Goal: Information Seeking & Learning: Learn about a topic

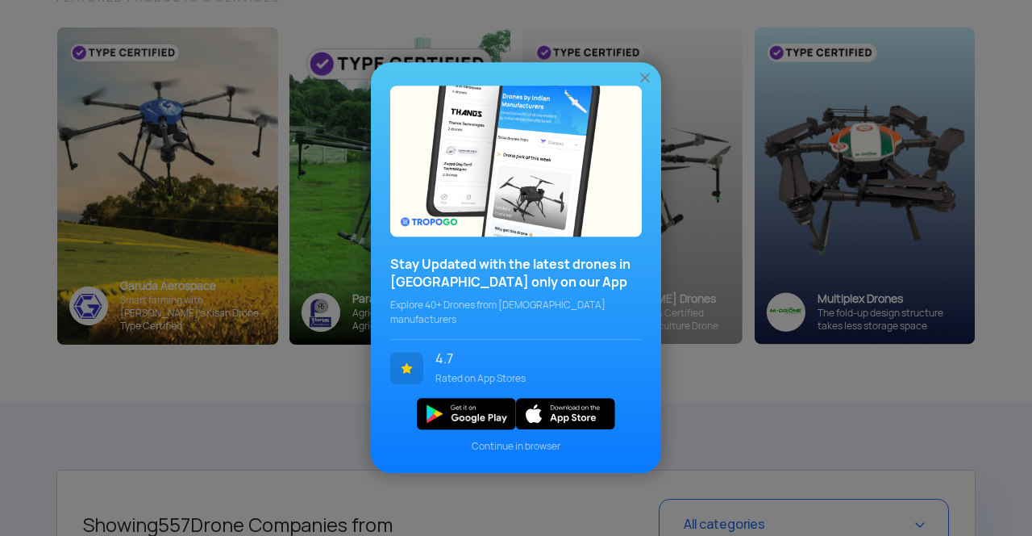
scroll to position [218, 0]
click at [639, 98] on div "Stay Updated with the latest drones in [GEOGRAPHIC_DATA] only on our App Explor…" at bounding box center [516, 267] width 290 height 411
click at [648, 86] on img at bounding box center [645, 78] width 16 height 16
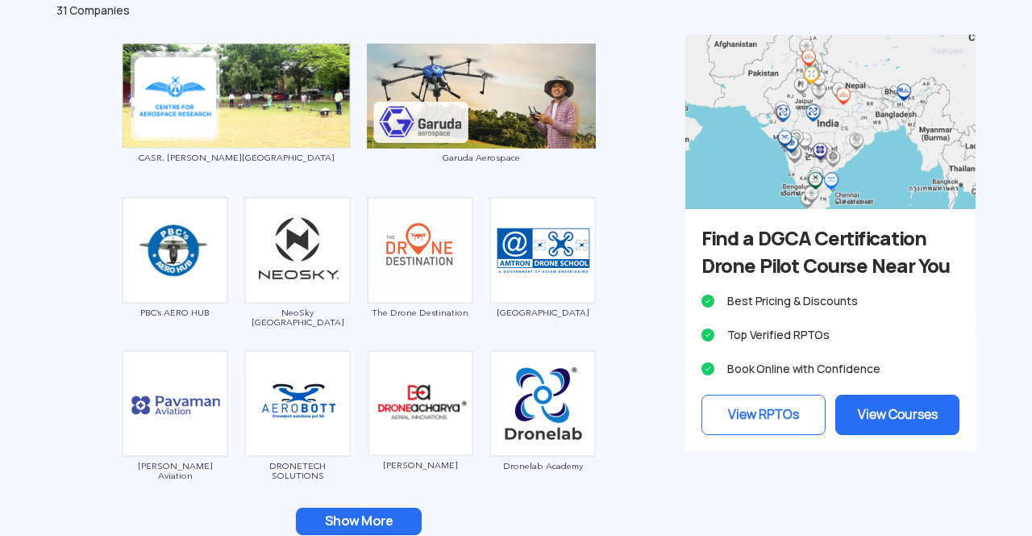
scroll to position [2091, 0]
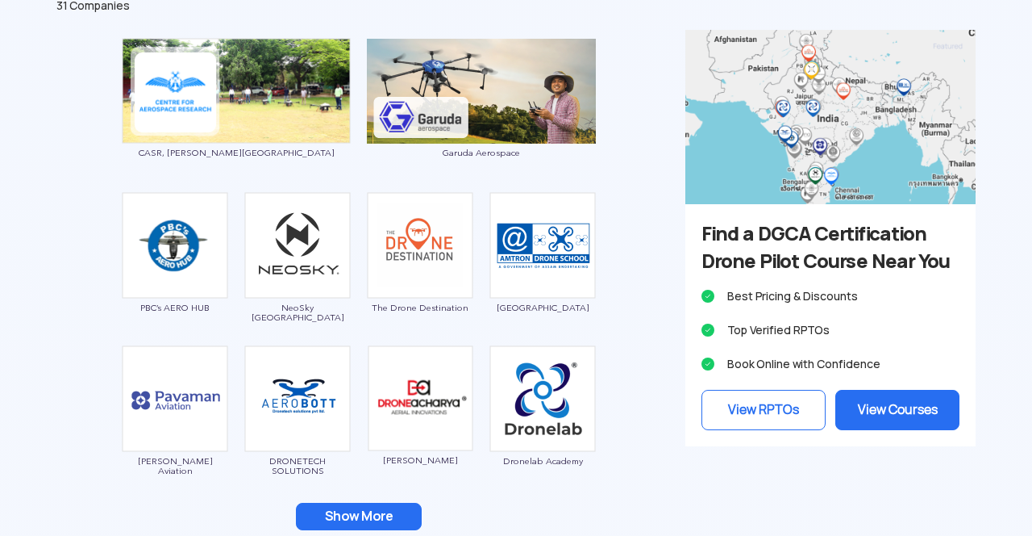
click at [369, 492] on div "CASR, [PERSON_NAME] University Garuda Aerospace PBC’s AERO HUB NeoSky [GEOGRAPH…" at bounding box center [358, 294] width 629 height 528
click at [356, 521] on button "Show More" at bounding box center [359, 515] width 126 height 27
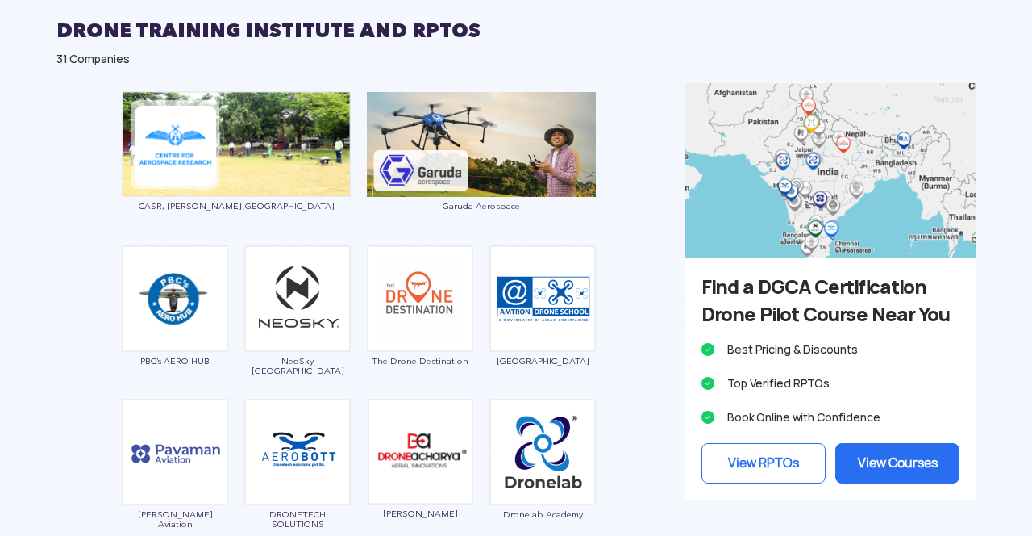
scroll to position [2044, 0]
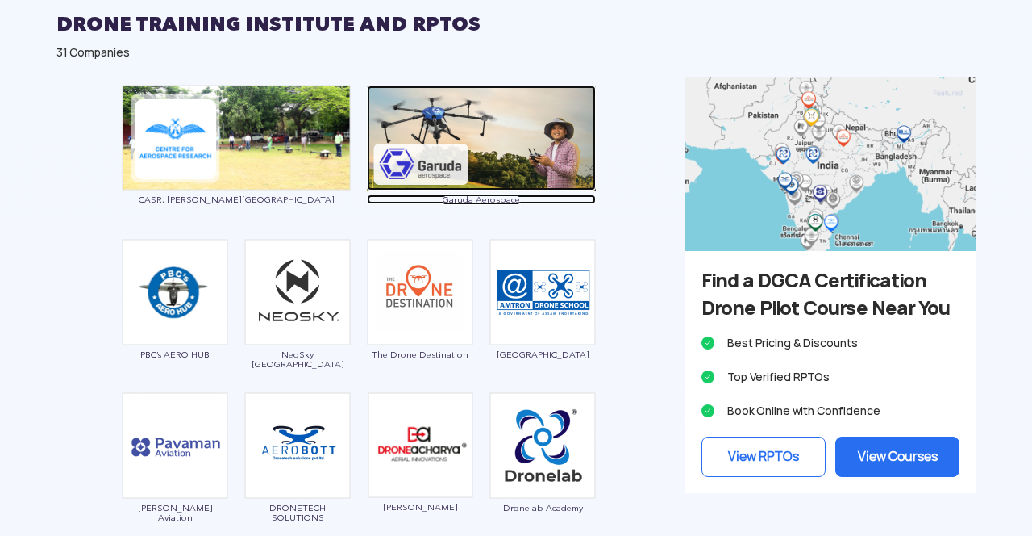
click at [418, 125] on img at bounding box center [481, 137] width 229 height 105
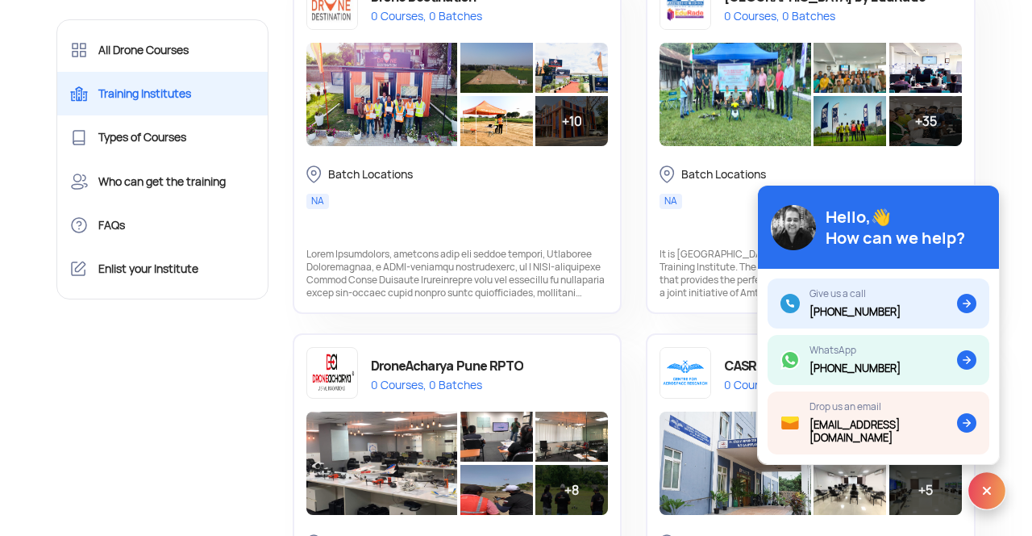
scroll to position [1182, 0]
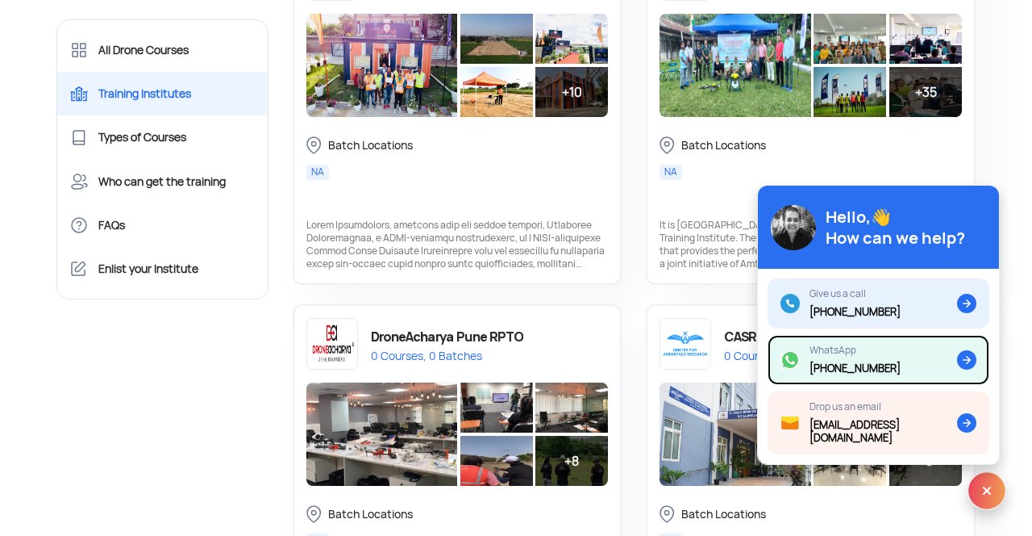
click at [840, 369] on div "WhatsApp [PHONE_NUMBER]" at bounding box center [855, 359] width 91 height 31
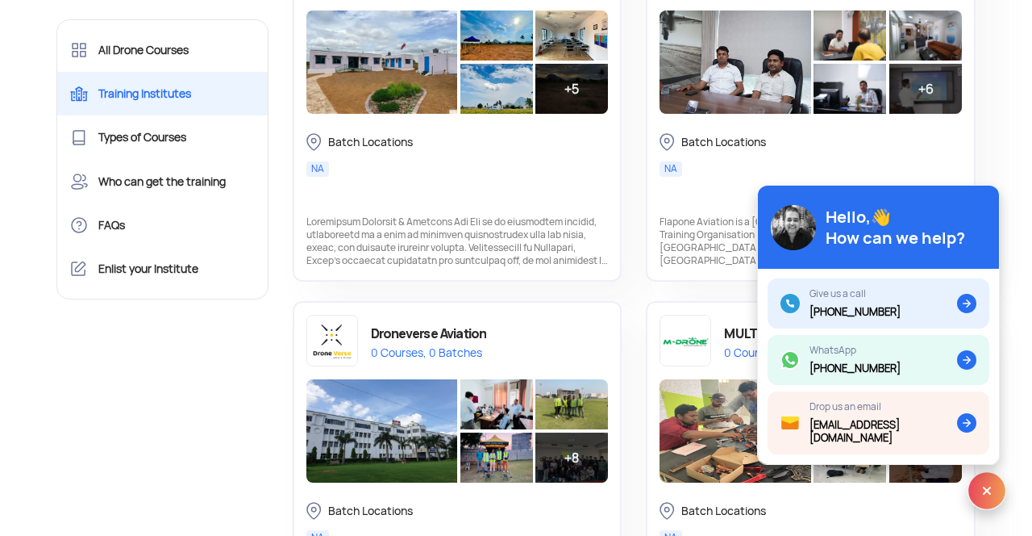
scroll to position [2287, 0]
